Goal: Complete application form

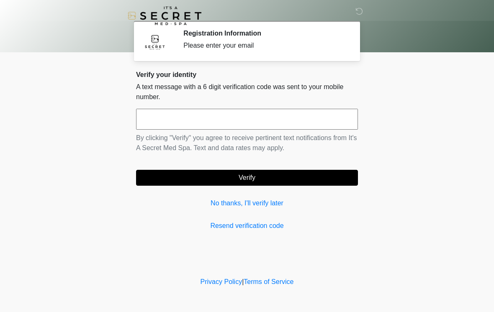
click at [189, 116] on input "text" at bounding box center [247, 119] width 222 height 21
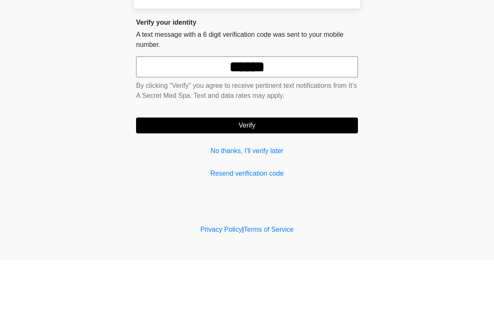
type input "******"
click at [286, 170] on button "Verify" at bounding box center [247, 178] width 222 height 16
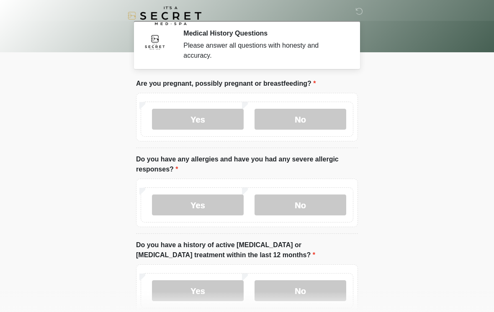
click at [299, 120] on label "No" at bounding box center [300, 119] width 92 height 21
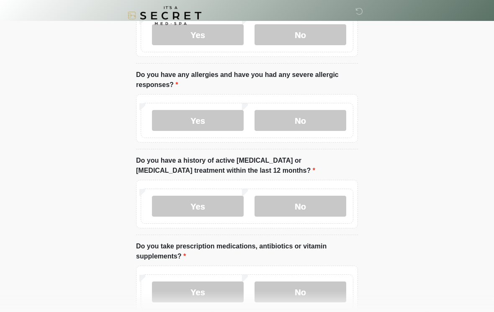
scroll to position [85, 0]
click at [321, 121] on label "No" at bounding box center [300, 120] width 92 height 21
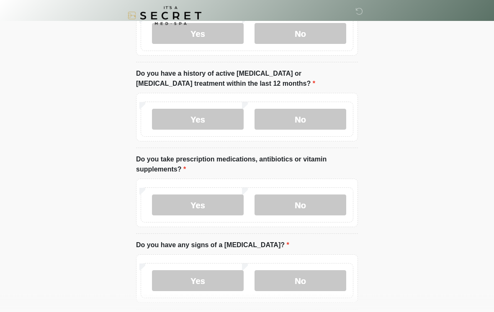
scroll to position [171, 0]
click at [315, 121] on label "No" at bounding box center [300, 119] width 92 height 21
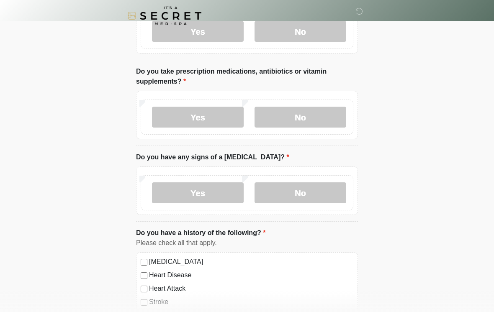
scroll to position [260, 0]
click at [195, 118] on label "Yes" at bounding box center [198, 116] width 92 height 21
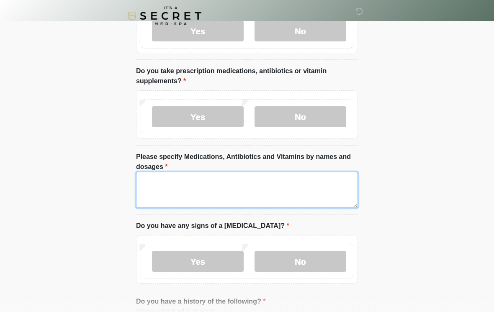
click at [166, 183] on textarea "Please specify Medications, Antibiotics and Vitamins by names and dosages" at bounding box center [247, 190] width 222 height 36
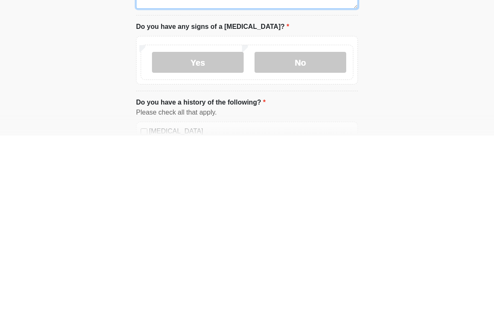
type textarea "**********"
click at [325, 229] on label "No" at bounding box center [300, 239] width 92 height 21
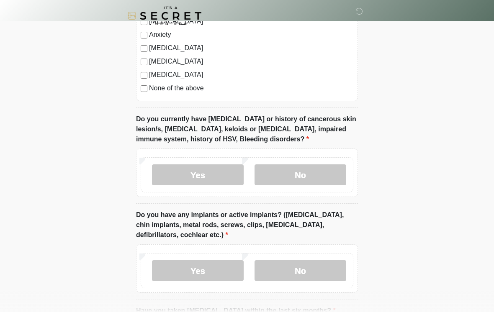
scroll to position [649, 0]
click at [316, 180] on label "No" at bounding box center [300, 175] width 92 height 21
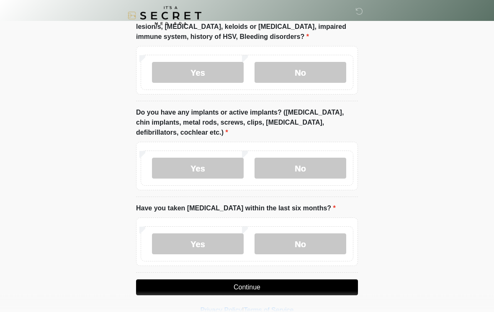
scroll to position [751, 0]
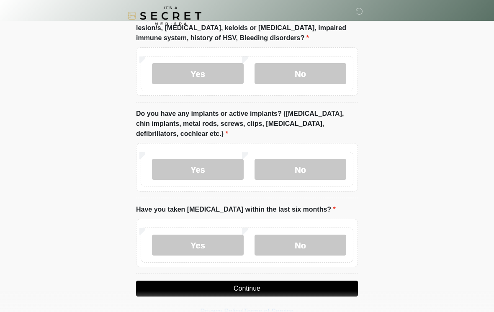
click at [213, 169] on label "Yes" at bounding box center [198, 169] width 92 height 21
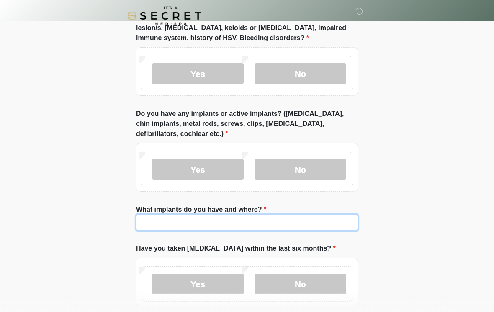
click at [192, 215] on input "What implants do you have and where?" at bounding box center [247, 223] width 222 height 16
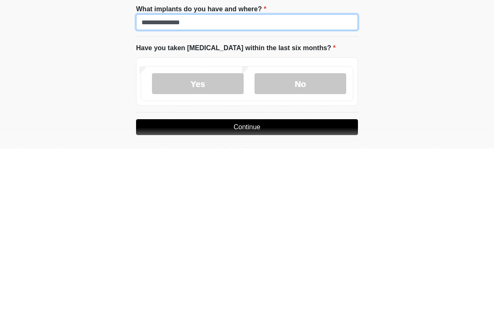
scroll to position [788, 0]
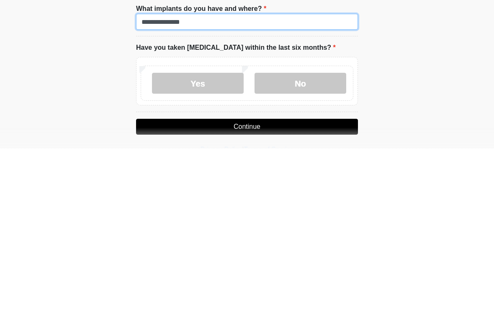
type input "**********"
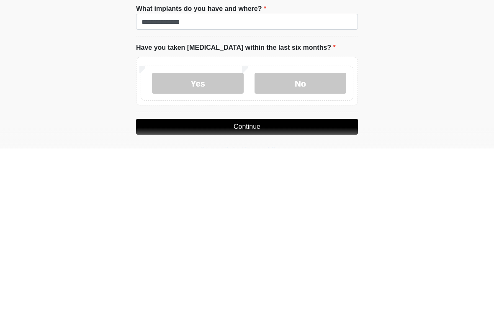
click at [304, 236] on label "No" at bounding box center [300, 246] width 92 height 21
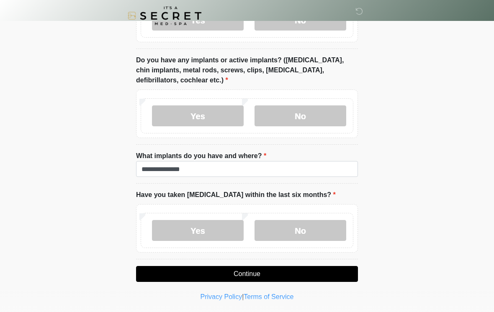
click at [274, 272] on button "Continue" at bounding box center [247, 274] width 222 height 16
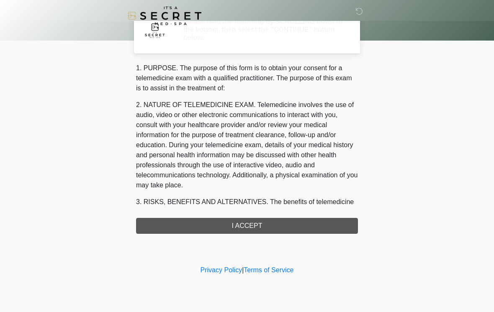
scroll to position [0, 0]
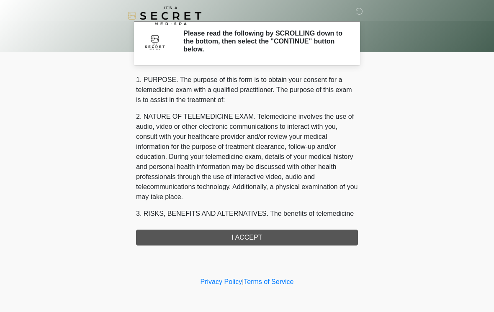
click at [279, 238] on div "1. PURPOSE. The purpose of this form is to obtain your consent for a telemedici…" at bounding box center [247, 160] width 222 height 171
click at [319, 237] on div "1. PURPOSE. The purpose of this form is to obtain your consent for a telemedici…" at bounding box center [247, 160] width 222 height 171
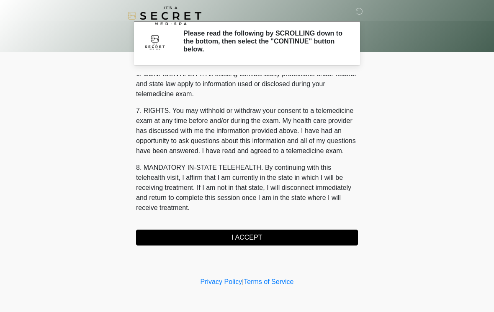
scroll to position [341, 0]
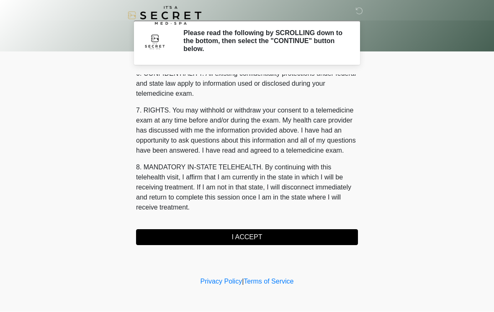
click at [273, 236] on button "I ACCEPT" at bounding box center [247, 238] width 222 height 16
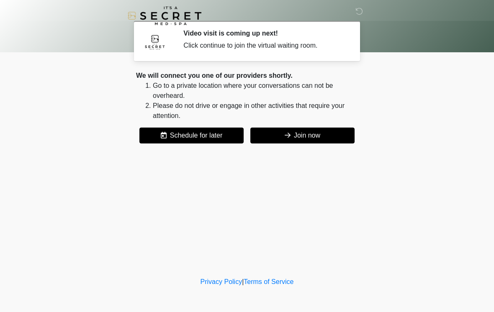
click at [323, 132] on button "Join now" at bounding box center [302, 136] width 104 height 16
